Goal: Use online tool/utility: Utilize a website feature to perform a specific function

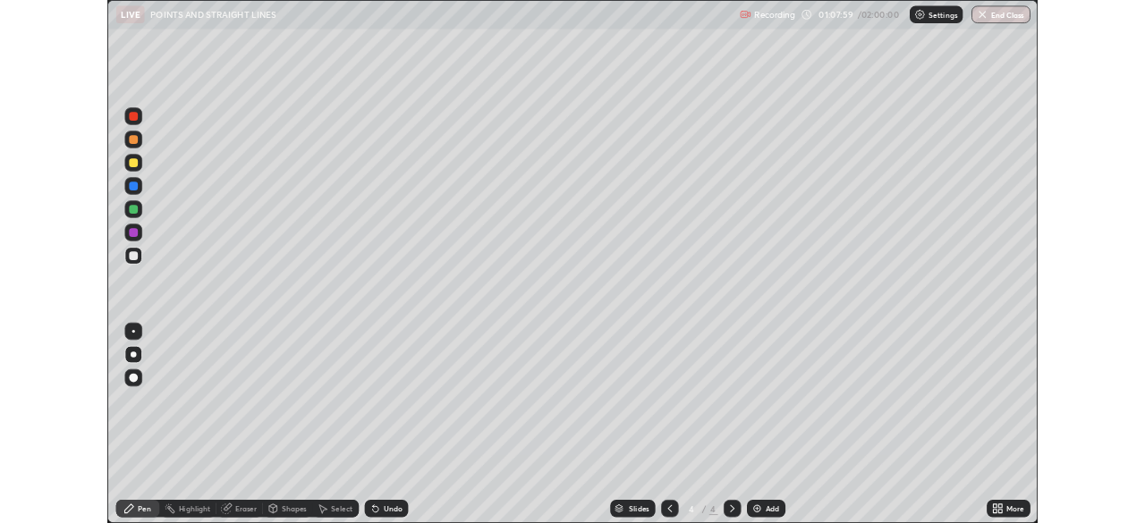
scroll to position [644, 1145]
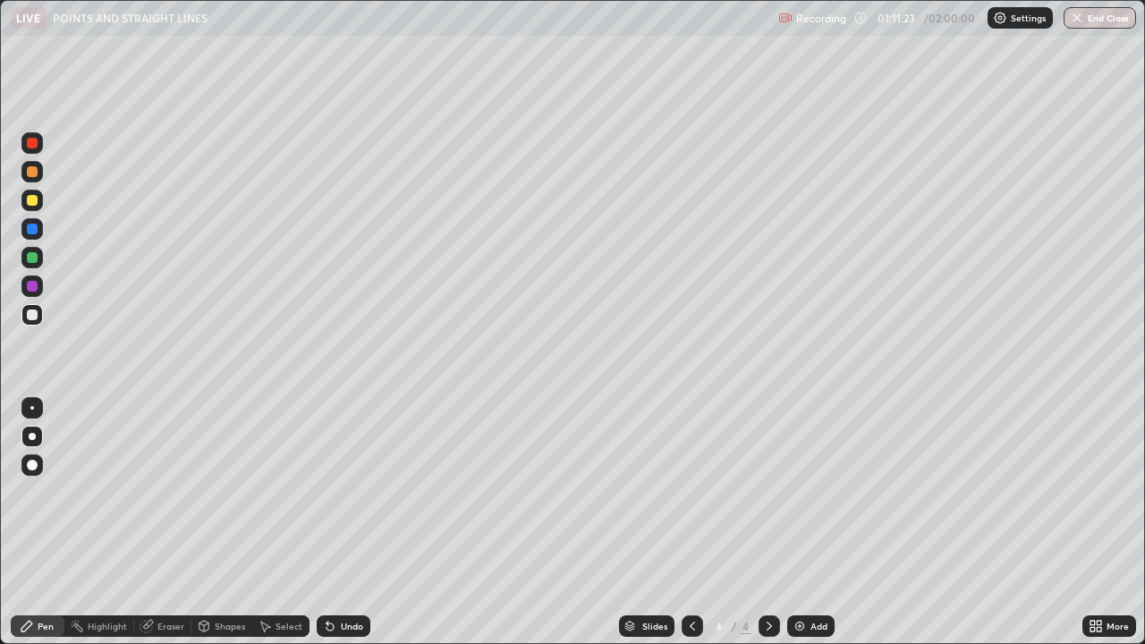
click at [38, 258] on div at bounding box center [31, 257] width 21 height 21
click at [159, 627] on div "Eraser" at bounding box center [170, 626] width 27 height 9
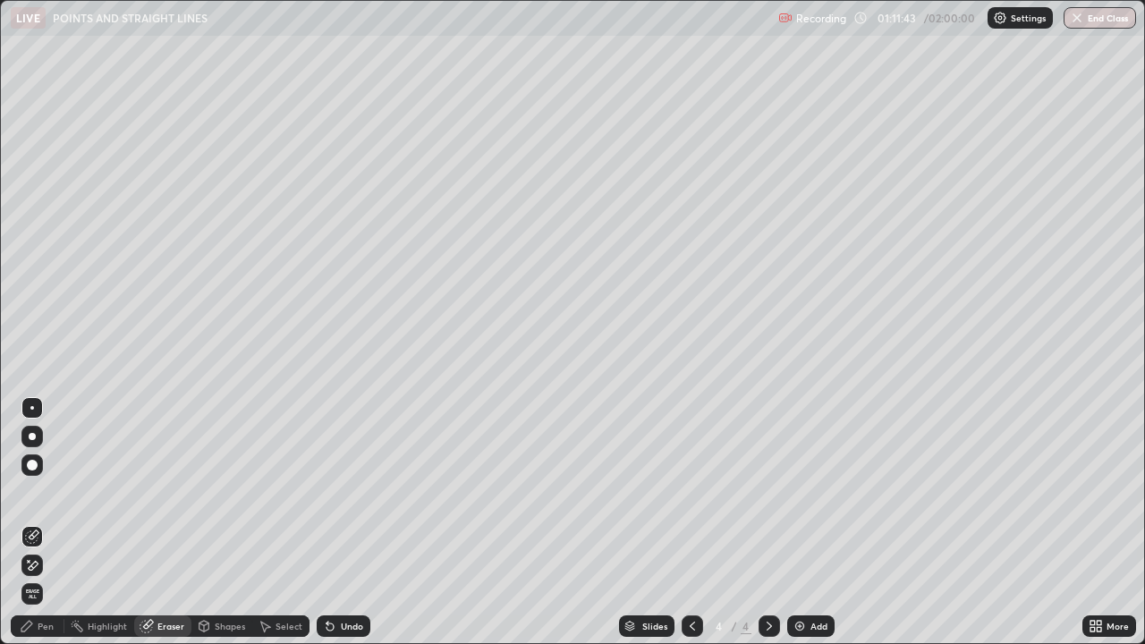
click at [41, 623] on div "Pen" at bounding box center [46, 626] width 16 height 9
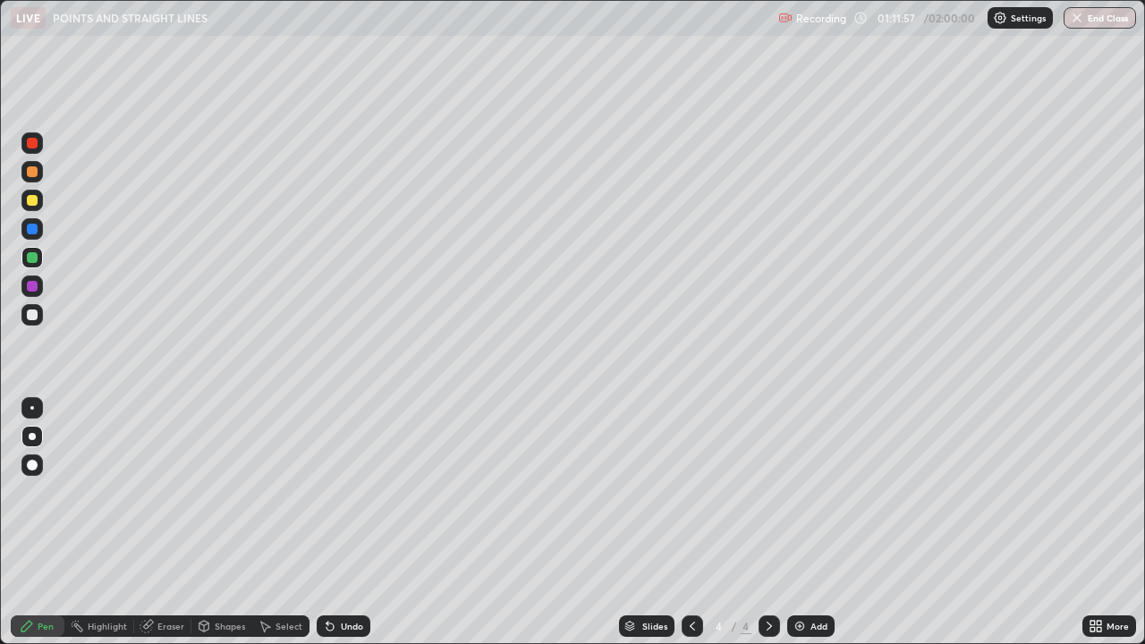
click at [38, 315] on div at bounding box center [31, 314] width 21 height 21
click at [33, 259] on div at bounding box center [32, 257] width 11 height 11
click at [37, 286] on div at bounding box center [32, 286] width 11 height 11
click at [32, 146] on div at bounding box center [32, 143] width 11 height 11
click at [802, 624] on img at bounding box center [800, 626] width 14 height 14
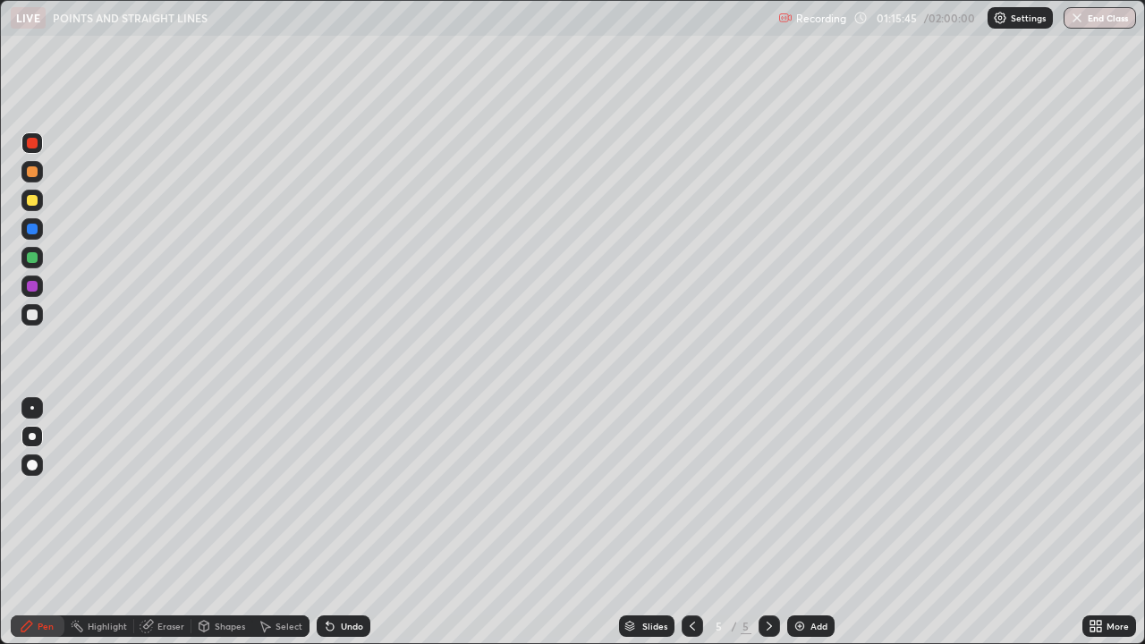
click at [34, 226] on div at bounding box center [32, 229] width 11 height 11
click at [34, 259] on div at bounding box center [32, 257] width 11 height 11
click at [30, 229] on div at bounding box center [32, 229] width 11 height 11
click at [28, 174] on div at bounding box center [32, 171] width 11 height 11
click at [37, 289] on div at bounding box center [32, 286] width 11 height 11
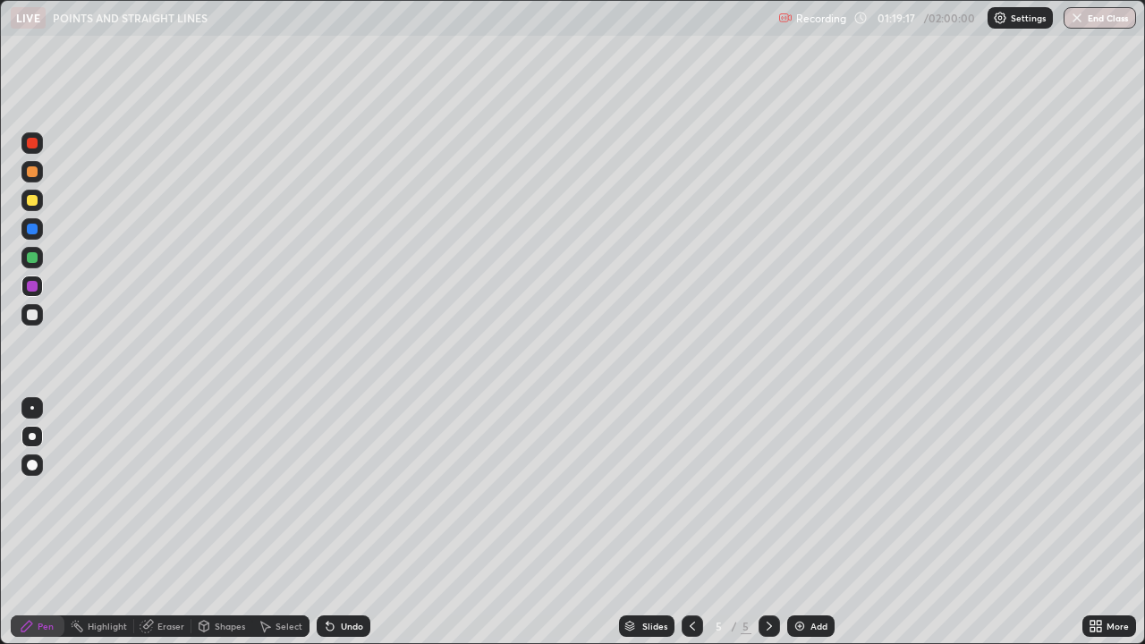
click at [29, 314] on div at bounding box center [32, 315] width 11 height 11
click at [30, 288] on div at bounding box center [32, 286] width 11 height 11
click at [35, 259] on div at bounding box center [32, 257] width 11 height 11
click at [36, 312] on div at bounding box center [32, 315] width 11 height 11
click at [34, 200] on div at bounding box center [32, 200] width 11 height 11
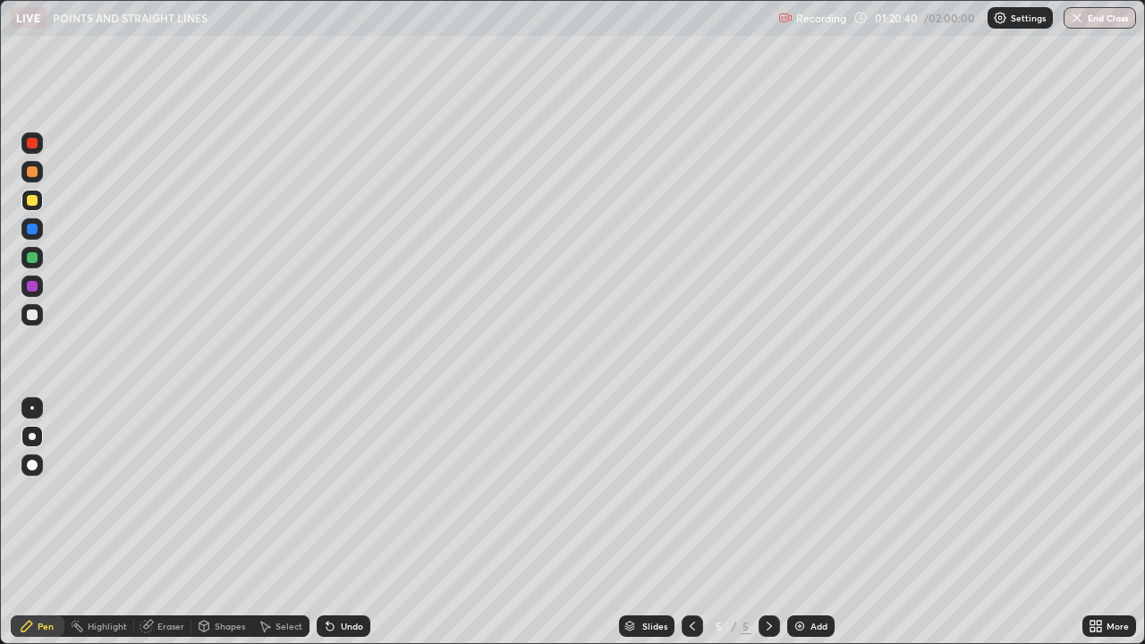
click at [347, 627] on div "Undo" at bounding box center [352, 626] width 22 height 9
click at [345, 628] on div "Undo" at bounding box center [352, 626] width 22 height 9
click at [363, 619] on div "Undo" at bounding box center [344, 625] width 54 height 21
click at [335, 624] on icon at bounding box center [330, 626] width 14 height 14
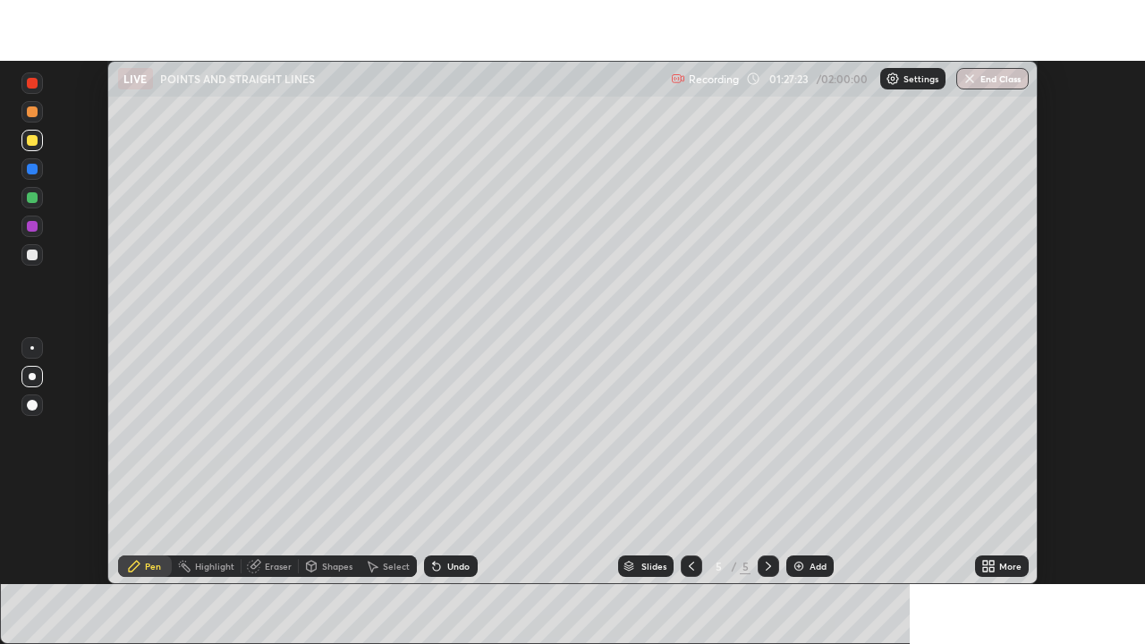
scroll to position [88938, 88317]
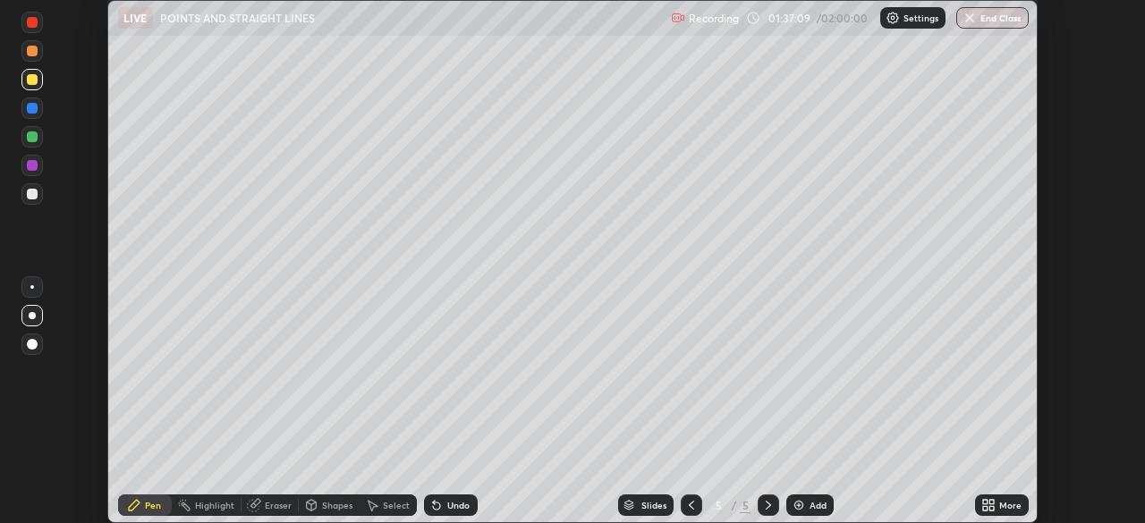
click at [996, 506] on div "More" at bounding box center [1002, 505] width 54 height 21
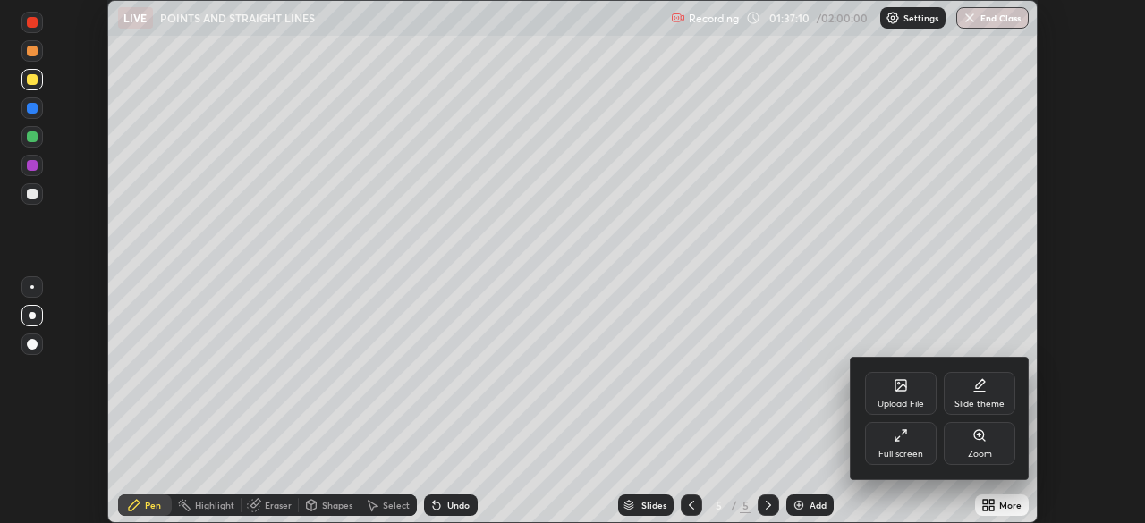
click at [899, 446] on div "Full screen" at bounding box center [901, 443] width 72 height 43
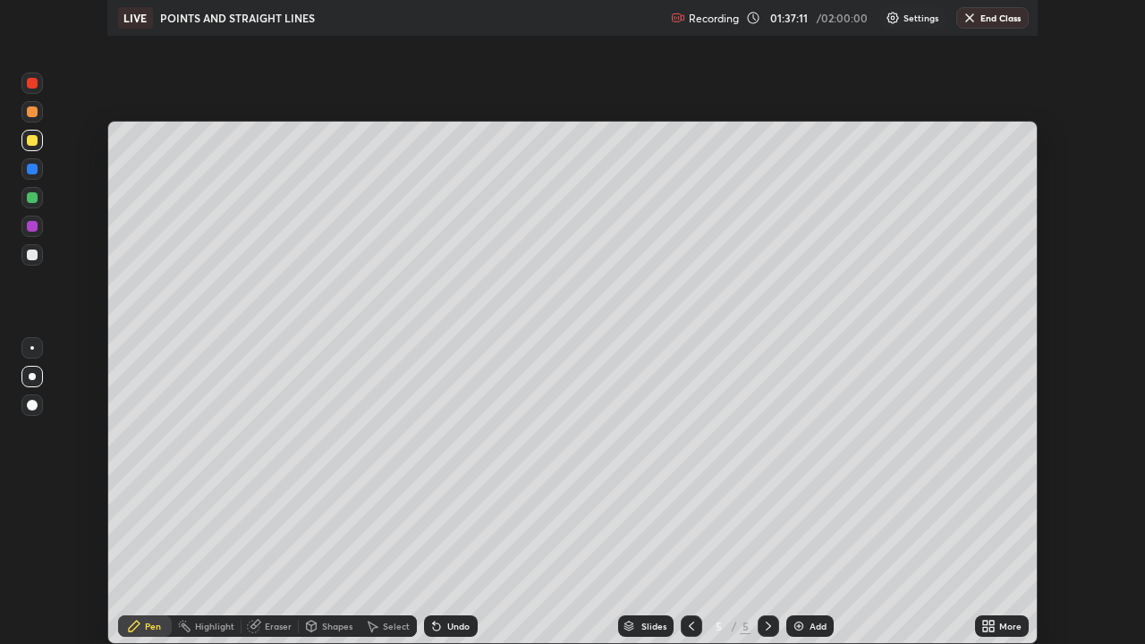
scroll to position [644, 1145]
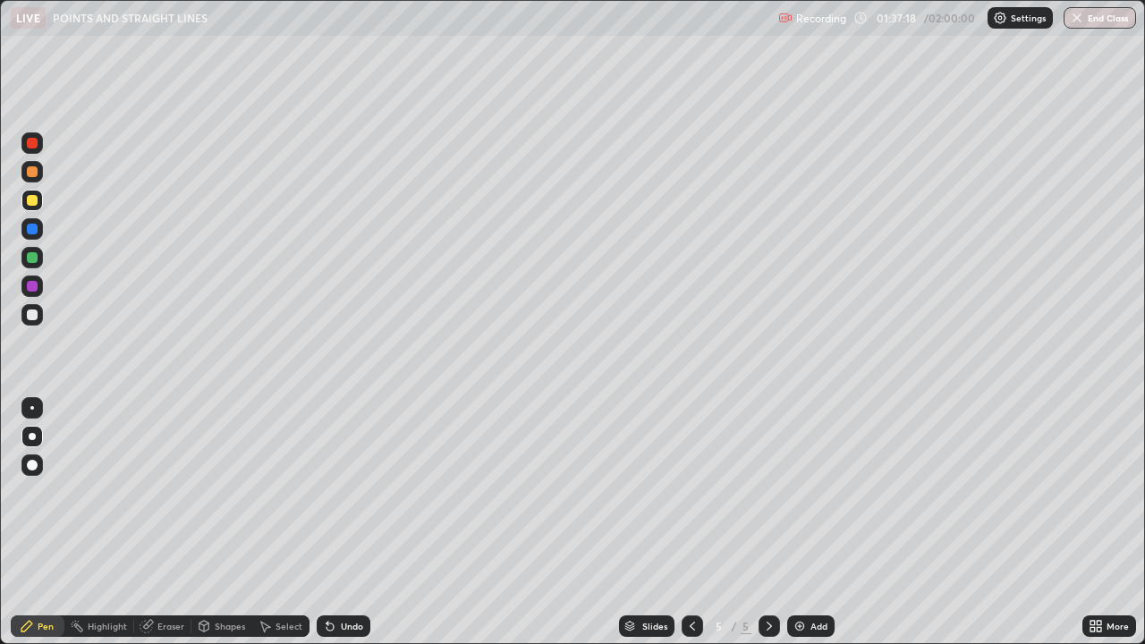
click at [803, 621] on img at bounding box center [800, 626] width 14 height 14
click at [34, 261] on div at bounding box center [32, 257] width 11 height 11
click at [341, 624] on div "Undo" at bounding box center [352, 626] width 22 height 9
click at [344, 624] on div "Undo" at bounding box center [352, 626] width 22 height 9
click at [341, 624] on div "Undo" at bounding box center [352, 626] width 22 height 9
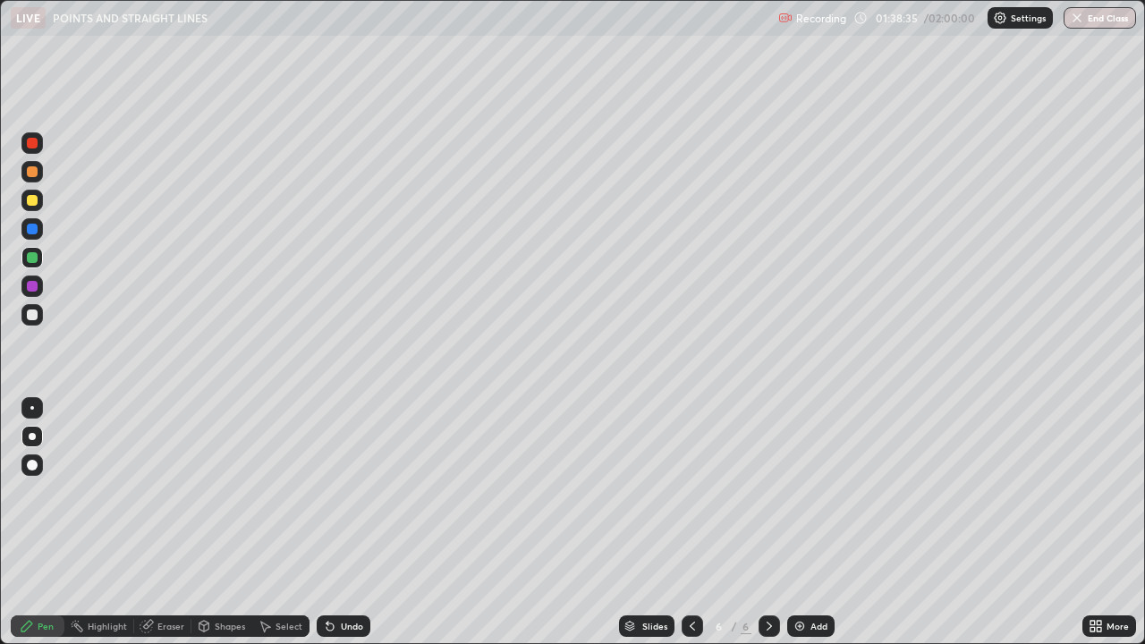
click at [32, 310] on div at bounding box center [32, 315] width 11 height 11
click at [29, 289] on div at bounding box center [32, 286] width 11 height 11
click at [33, 231] on div at bounding box center [32, 229] width 11 height 11
click at [34, 202] on div at bounding box center [32, 200] width 11 height 11
click at [27, 313] on div at bounding box center [32, 315] width 11 height 11
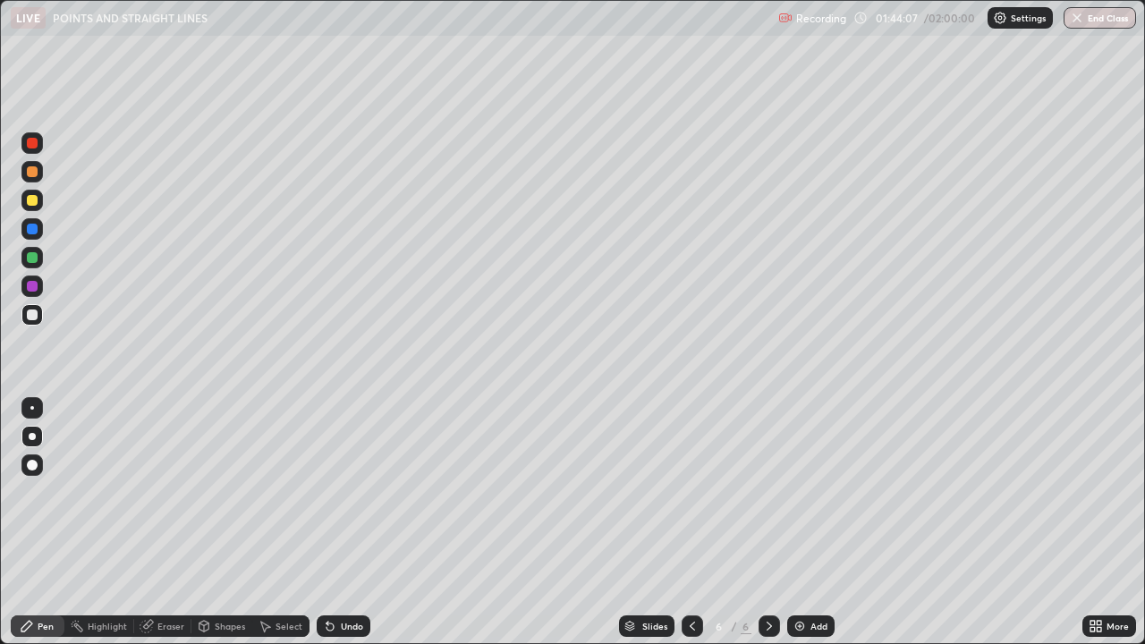
click at [33, 288] on div at bounding box center [32, 286] width 11 height 11
click at [812, 622] on div "Add" at bounding box center [819, 626] width 17 height 9
click at [34, 256] on div at bounding box center [32, 257] width 11 height 11
click at [36, 229] on div at bounding box center [32, 229] width 11 height 11
click at [32, 201] on div at bounding box center [32, 200] width 11 height 11
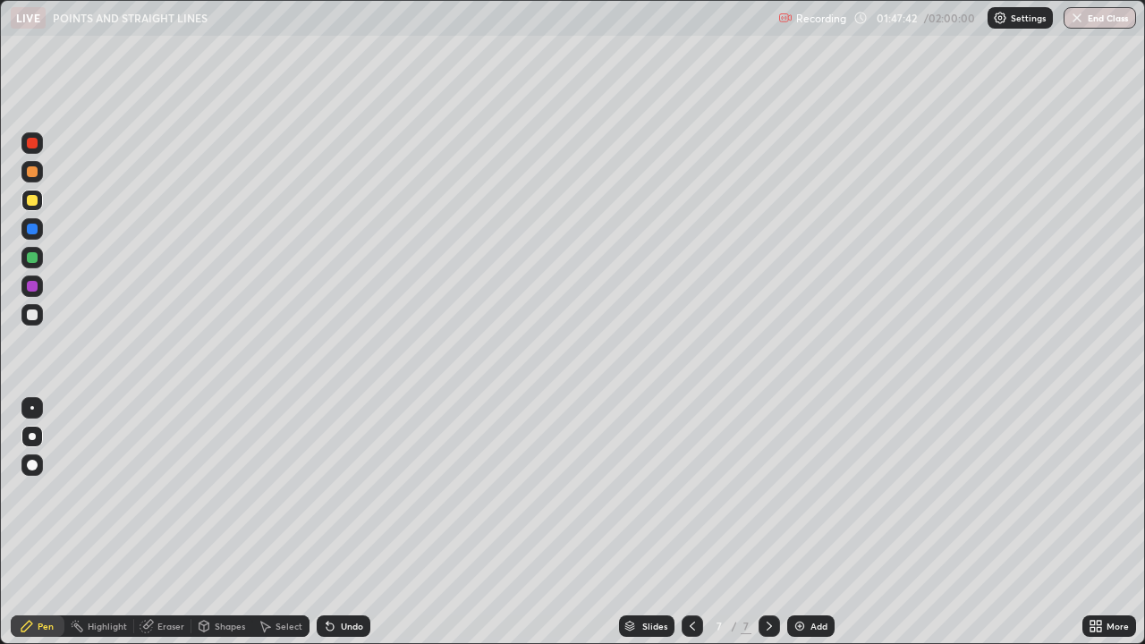
click at [33, 290] on div at bounding box center [32, 286] width 11 height 11
click at [29, 231] on div at bounding box center [32, 229] width 11 height 11
click at [30, 204] on div at bounding box center [32, 200] width 11 height 11
click at [327, 623] on icon at bounding box center [328, 623] width 2 height 2
click at [327, 626] on icon at bounding box center [330, 627] width 7 height 7
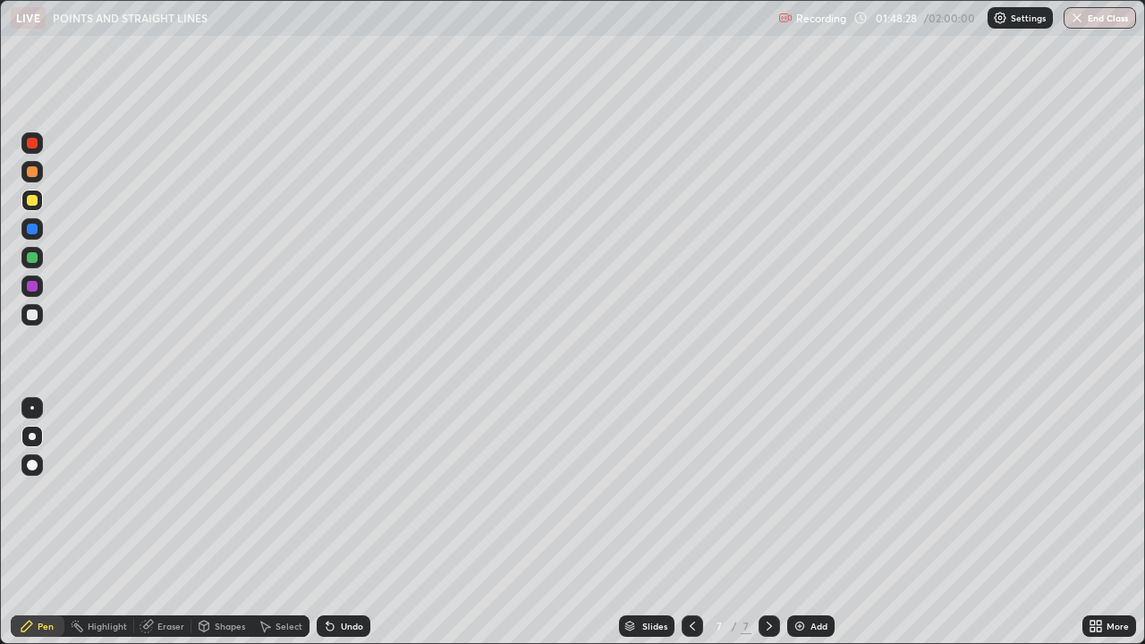
click at [327, 626] on icon at bounding box center [330, 627] width 7 height 7
click at [30, 315] on div at bounding box center [32, 315] width 11 height 11
click at [350, 625] on div "Undo" at bounding box center [352, 626] width 22 height 9
click at [42, 285] on div at bounding box center [31, 286] width 21 height 21
click at [32, 258] on div at bounding box center [32, 257] width 11 height 11
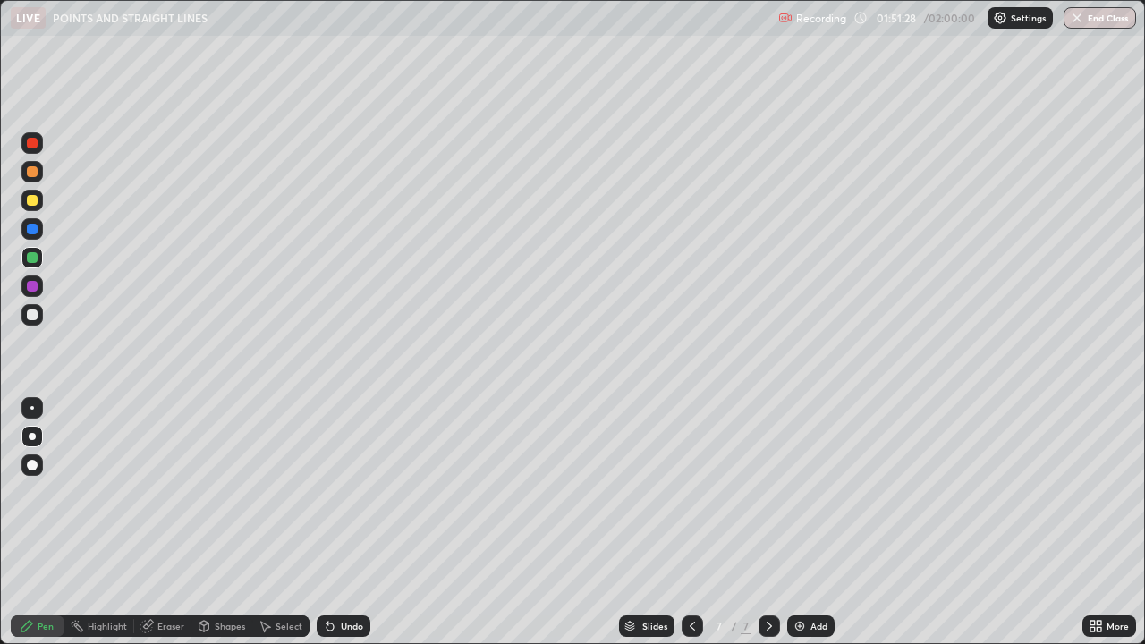
click at [157, 623] on div "Eraser" at bounding box center [170, 626] width 27 height 9
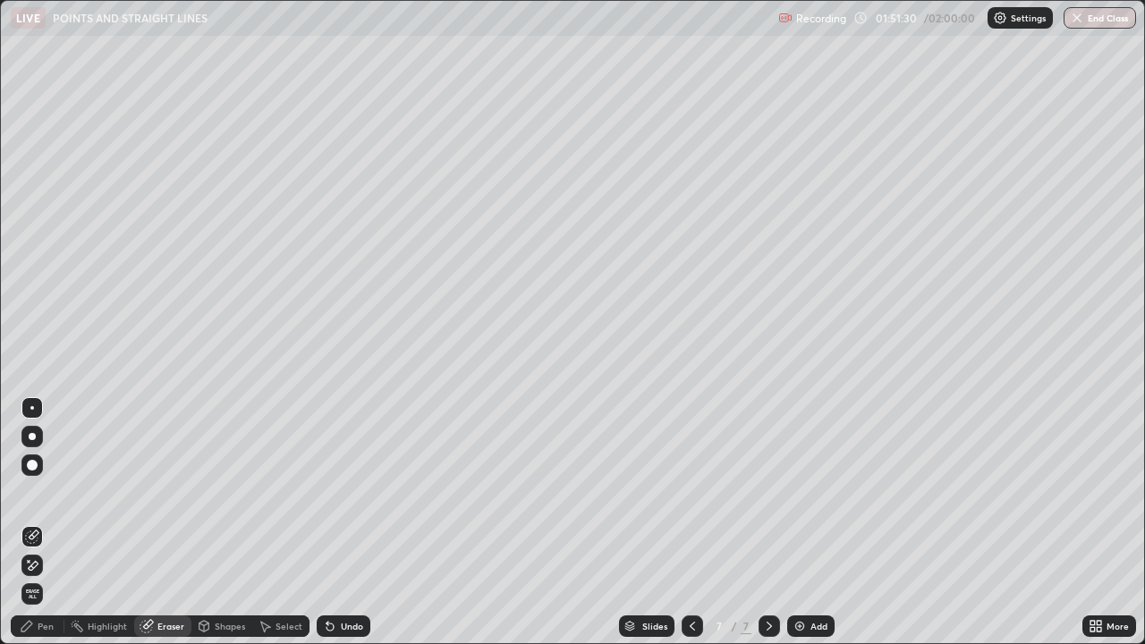
click at [36, 631] on div "Pen" at bounding box center [38, 625] width 54 height 21
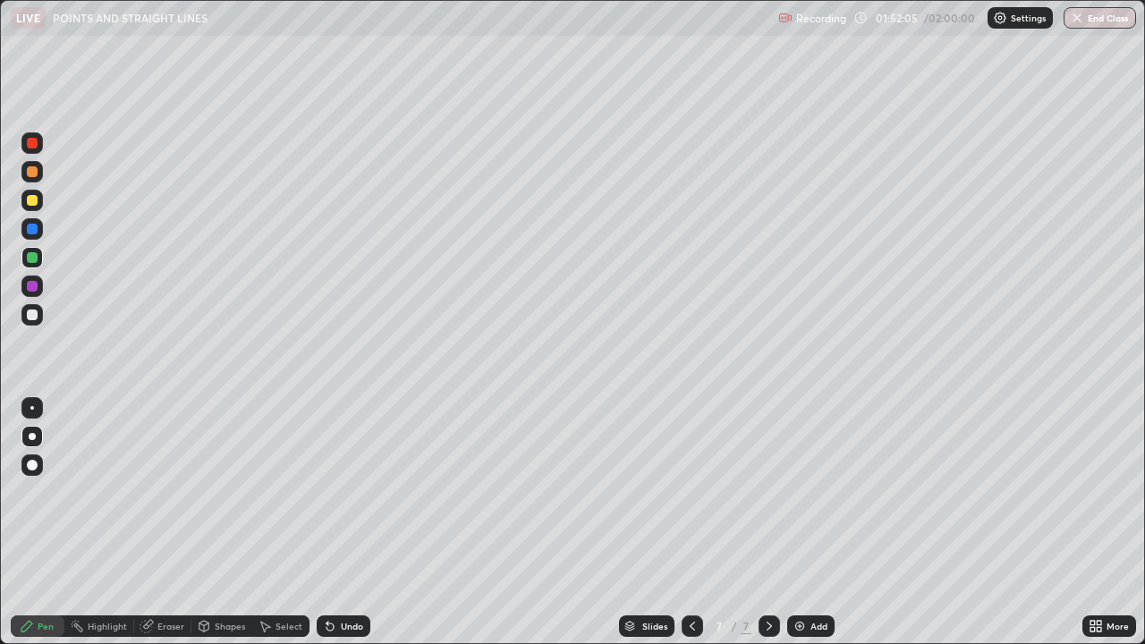
click at [31, 284] on div at bounding box center [32, 286] width 11 height 11
click at [34, 317] on div at bounding box center [32, 315] width 11 height 11
click at [277, 628] on div "Select" at bounding box center [289, 626] width 27 height 9
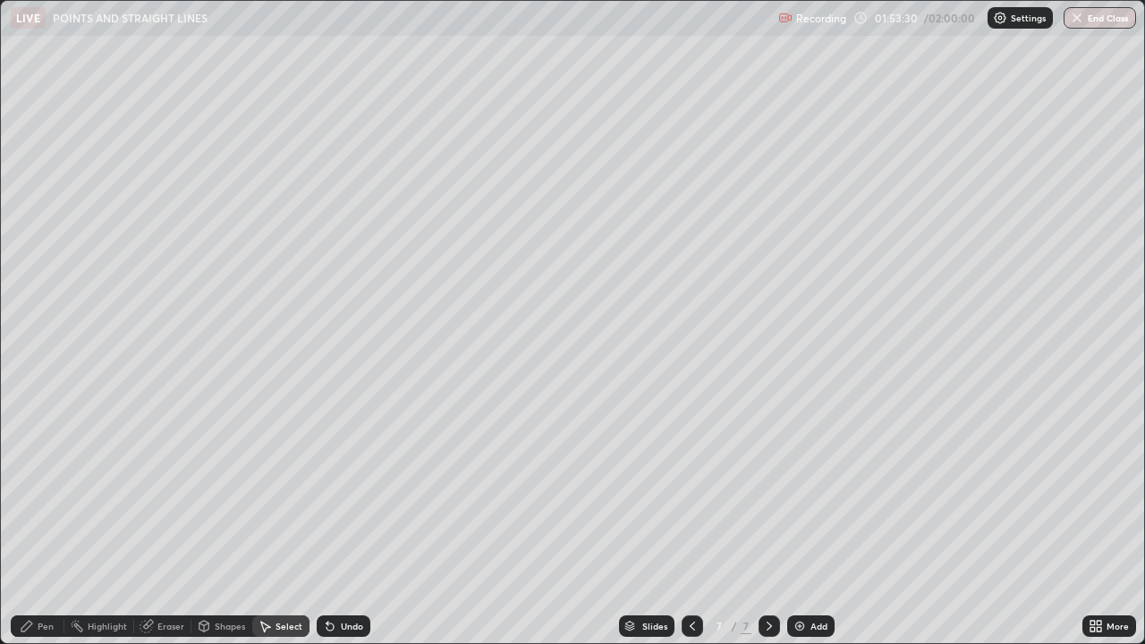
click at [336, 622] on div "Undo" at bounding box center [344, 625] width 54 height 21
click at [40, 623] on div "Pen" at bounding box center [46, 626] width 16 height 9
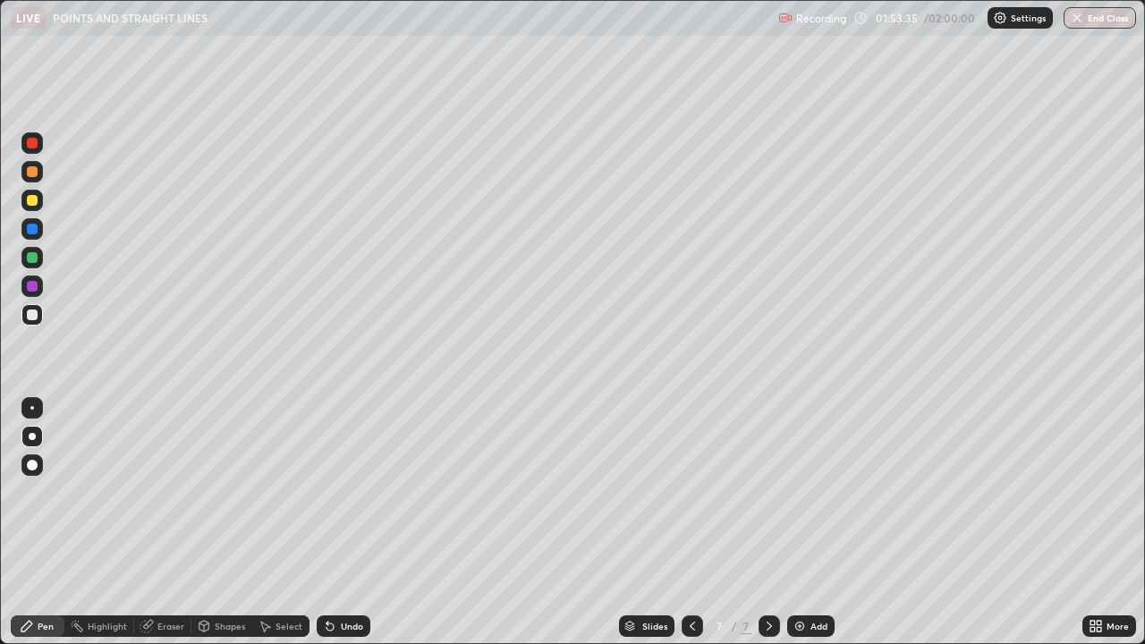
click at [157, 624] on div "Eraser" at bounding box center [170, 626] width 27 height 9
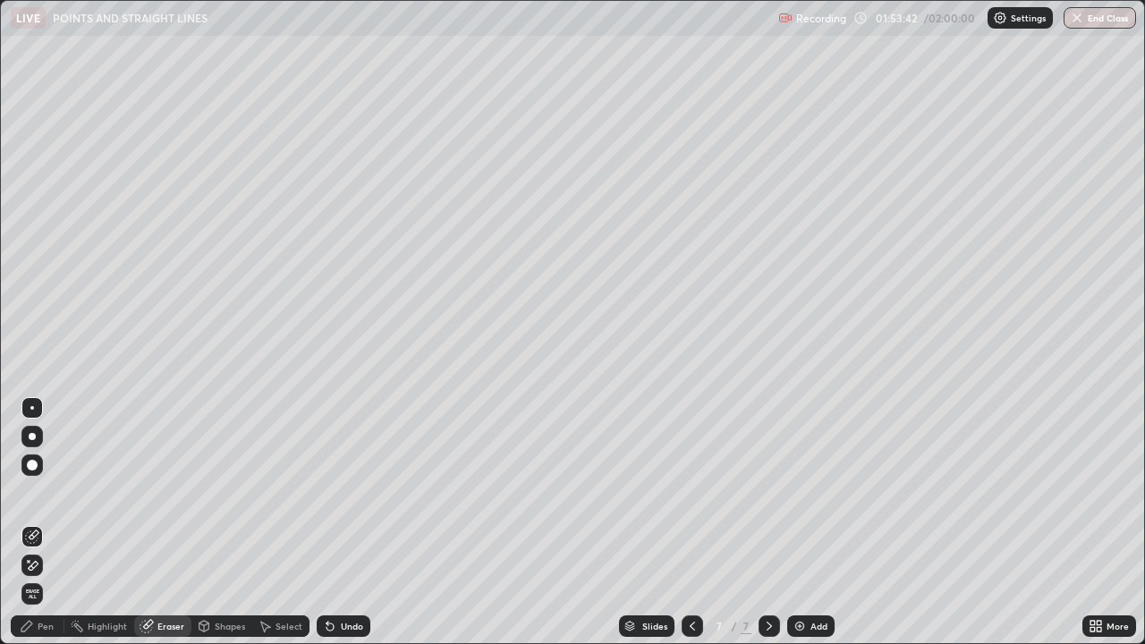
click at [41, 624] on div "Pen" at bounding box center [46, 626] width 16 height 9
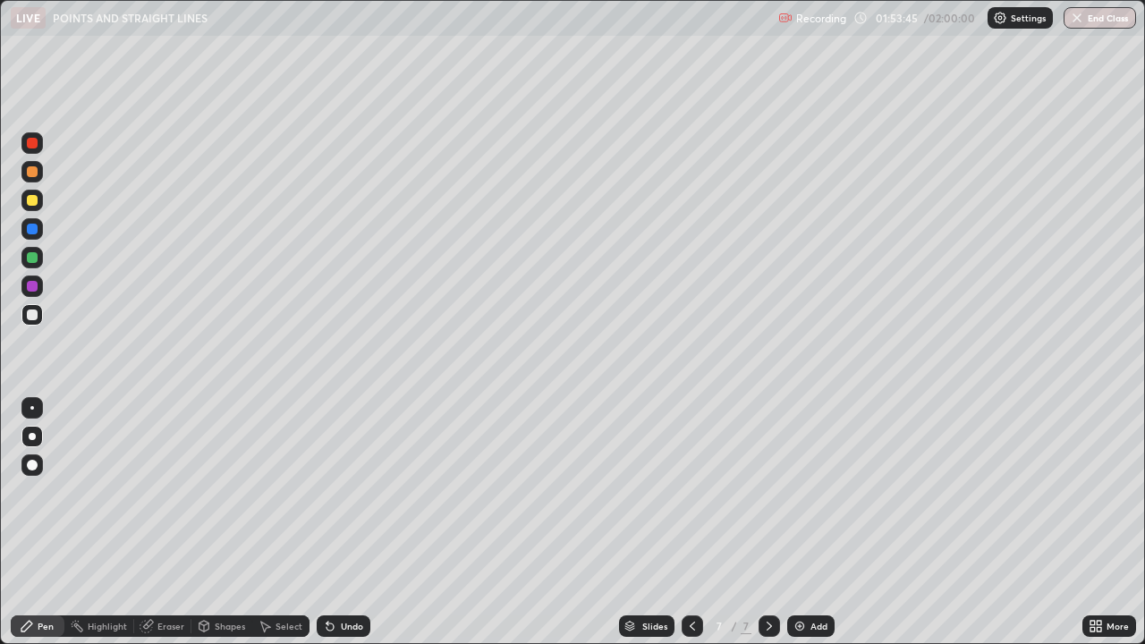
click at [34, 314] on div at bounding box center [32, 315] width 11 height 11
click at [1092, 15] on button "End Class" at bounding box center [1100, 17] width 71 height 21
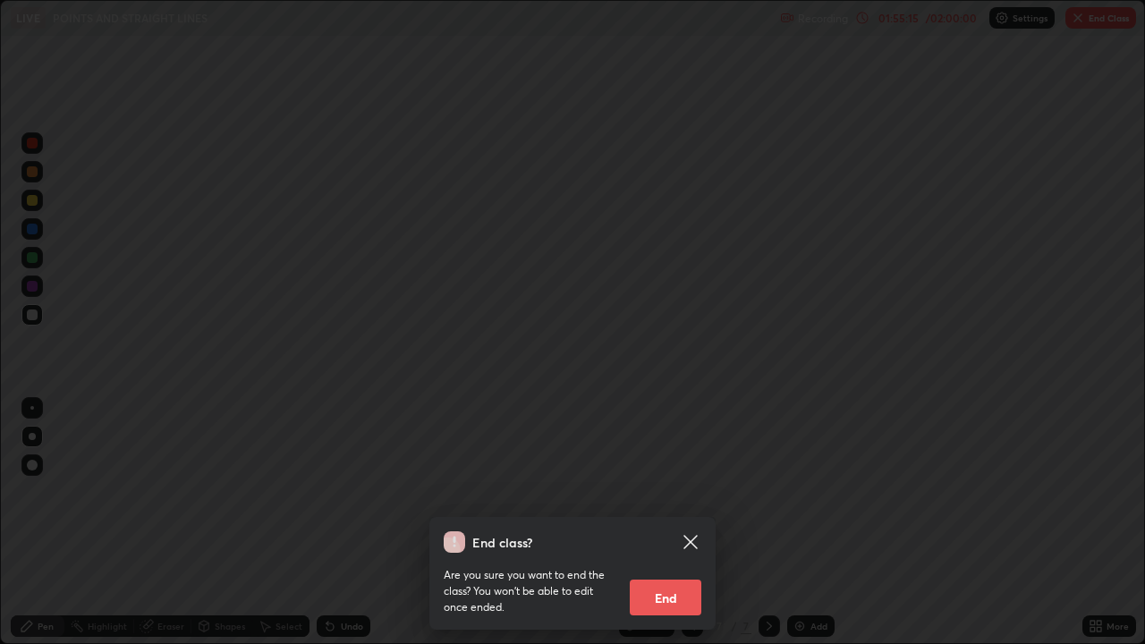
click at [682, 583] on button "End" at bounding box center [666, 598] width 72 height 36
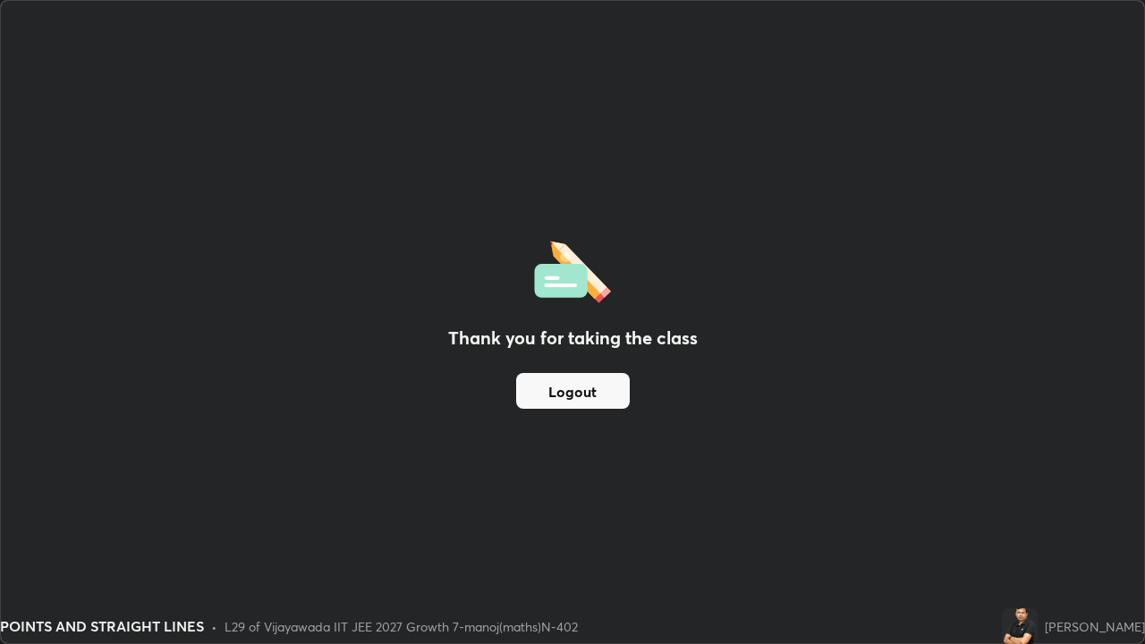
click at [989, 481] on div "Thank you for taking the class Logout" at bounding box center [572, 322] width 1143 height 642
click at [561, 394] on button "Logout" at bounding box center [573, 391] width 114 height 36
